Goal: Understand process/instructions

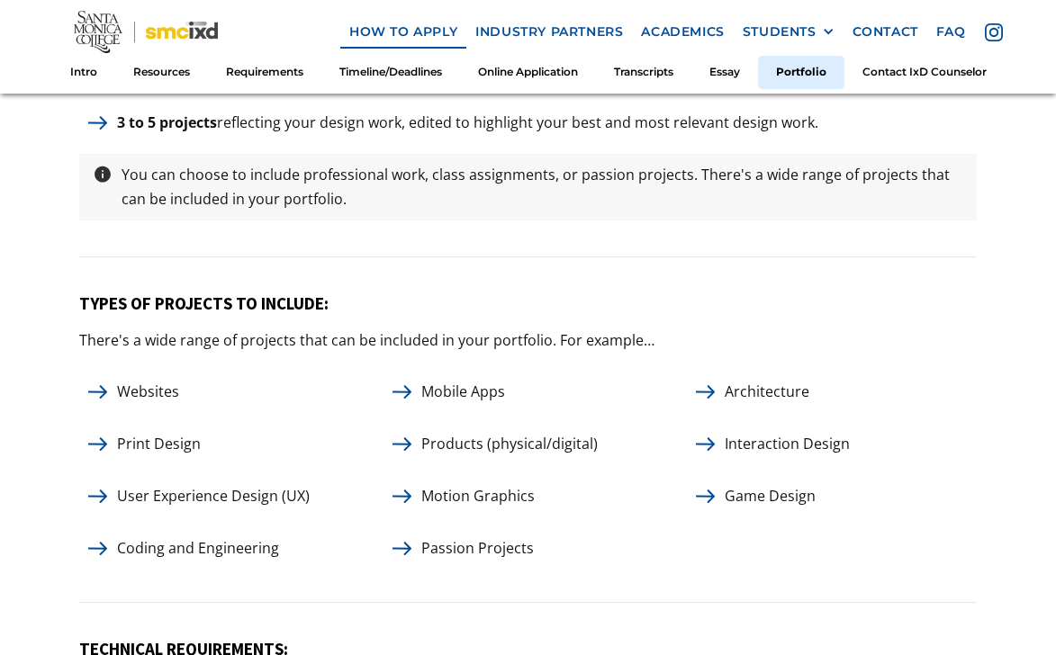
scroll to position [7911, 0]
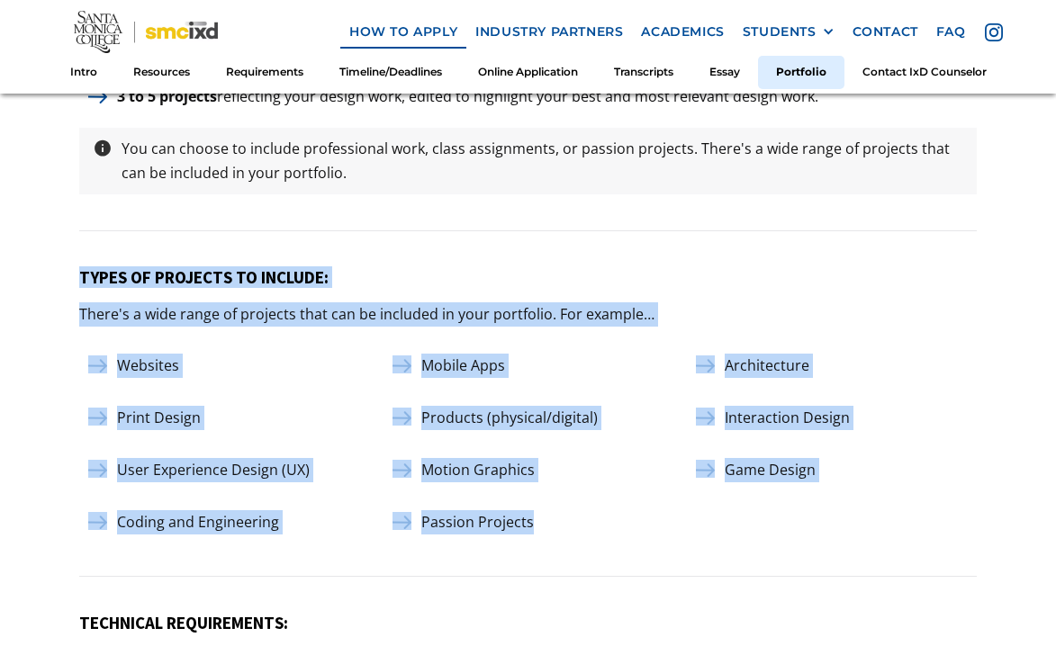
drag, startPoint x: 59, startPoint y: 206, endPoint x: 614, endPoint y: 464, distance: 611.3
copy div "TYPES OF PROJECTS TO INCLUDE: There's a wide range of projects that can be incl…"
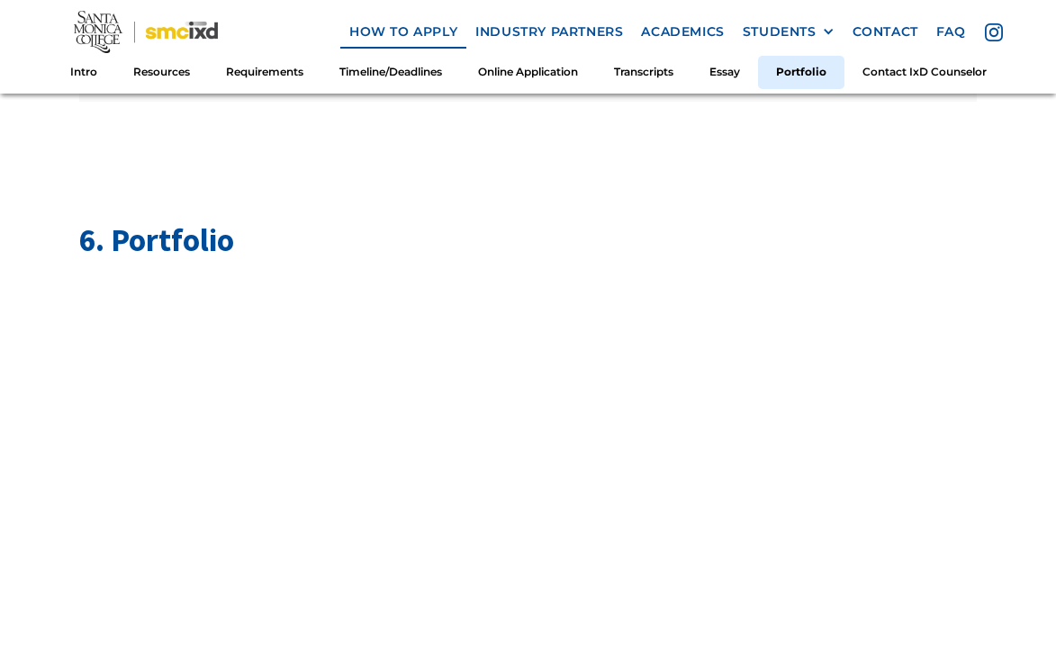
scroll to position [7153, 0]
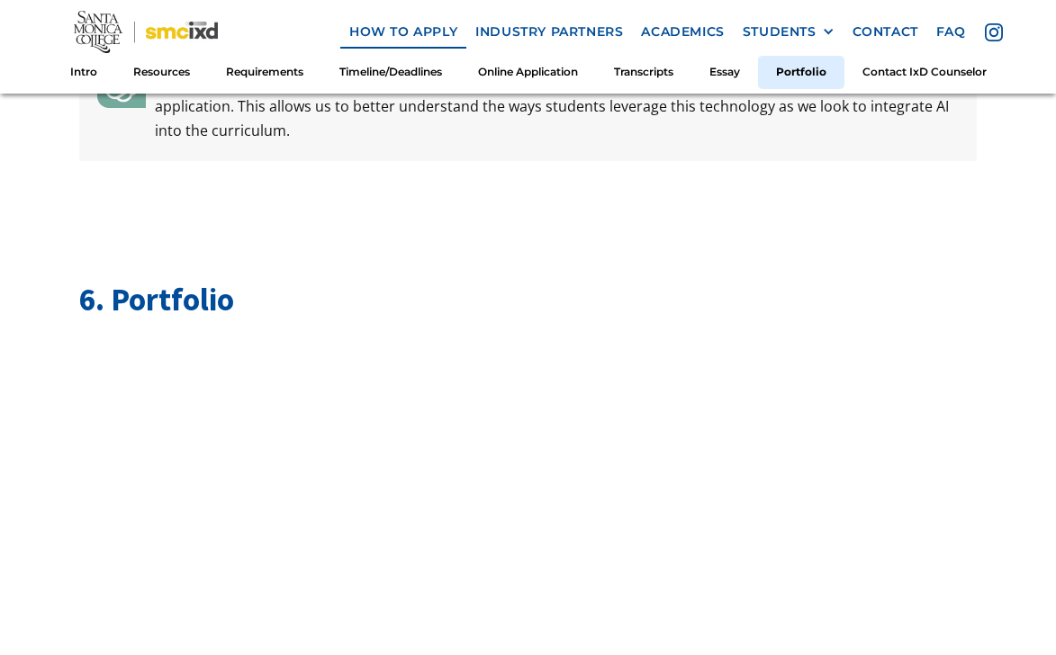
scroll to position [7107, 0]
